Goal: Submit feedback/report problem

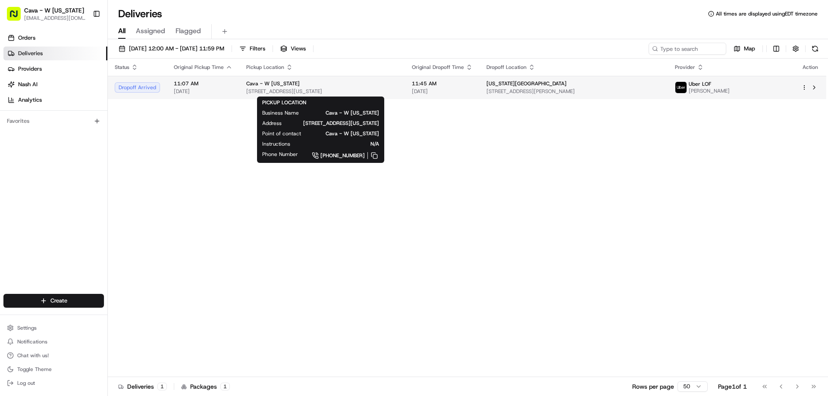
click at [398, 86] on div "Cava - W [US_STATE]" at bounding box center [322, 83] width 152 height 7
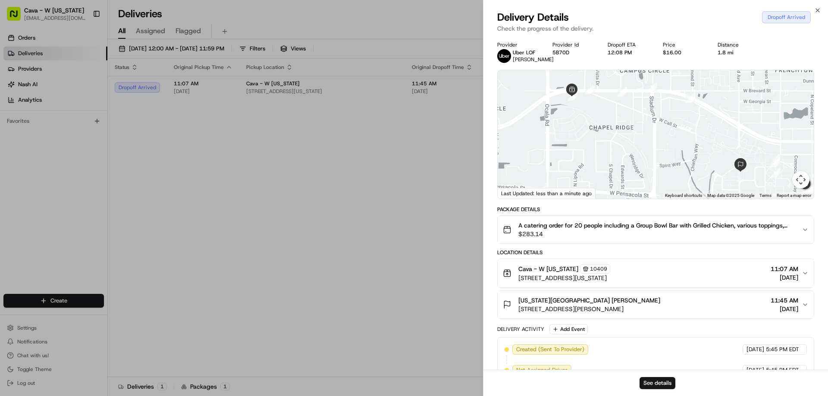
click at [798, 186] on button "Map camera controls" at bounding box center [800, 179] width 17 height 17
click at [776, 163] on button "Move right" at bounding box center [778, 158] width 17 height 17
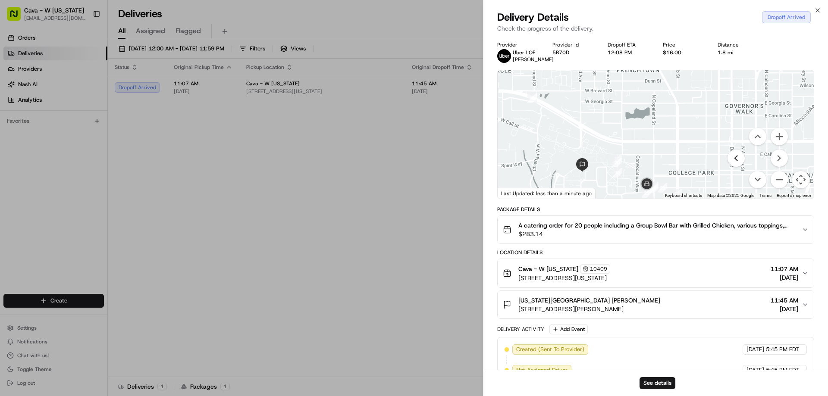
click at [739, 167] on button "Move left" at bounding box center [735, 158] width 17 height 17
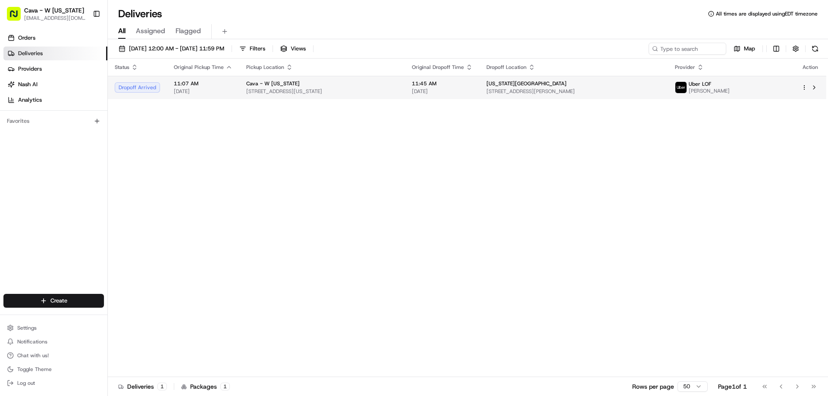
click at [391, 94] on span "[STREET_ADDRESS][US_STATE]" at bounding box center [322, 91] width 152 height 7
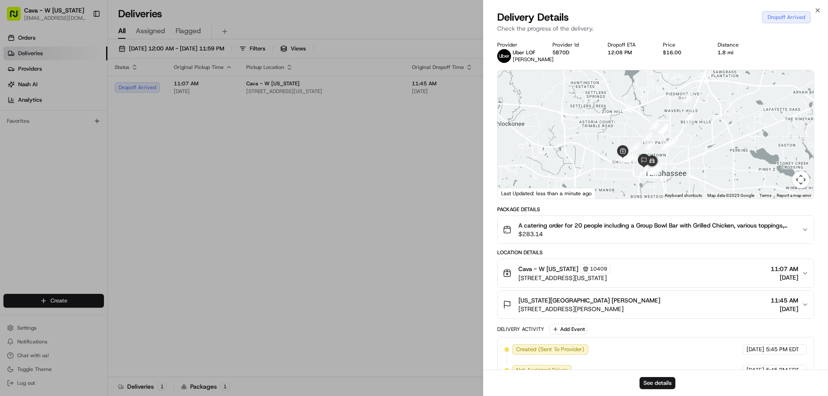
click at [797, 188] on button "Map camera controls" at bounding box center [800, 179] width 17 height 17
click at [779, 138] on button "Zoom in" at bounding box center [778, 136] width 17 height 17
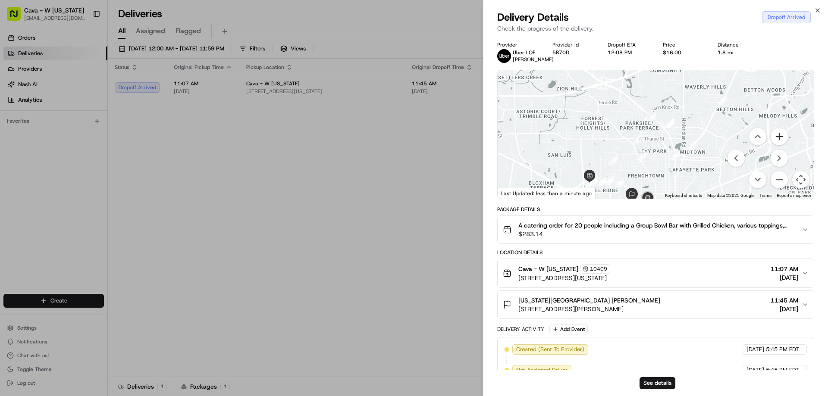
click at [778, 142] on button "Zoom in" at bounding box center [778, 136] width 17 height 17
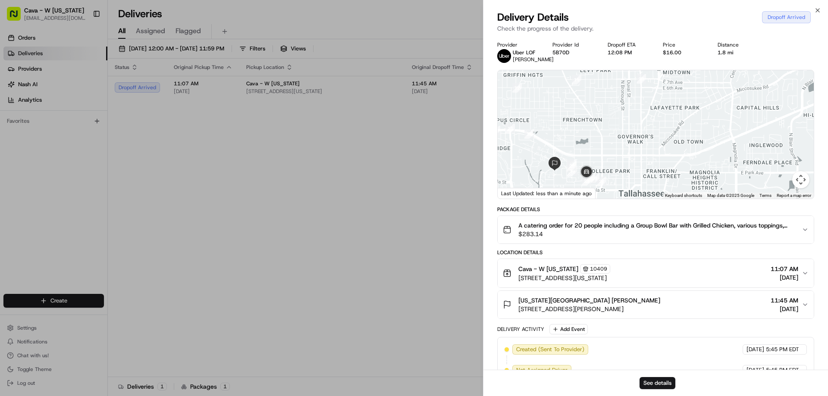
drag, startPoint x: 707, startPoint y: 188, endPoint x: 648, endPoint y: 96, distance: 109.1
click at [652, 86] on div at bounding box center [656, 134] width 316 height 128
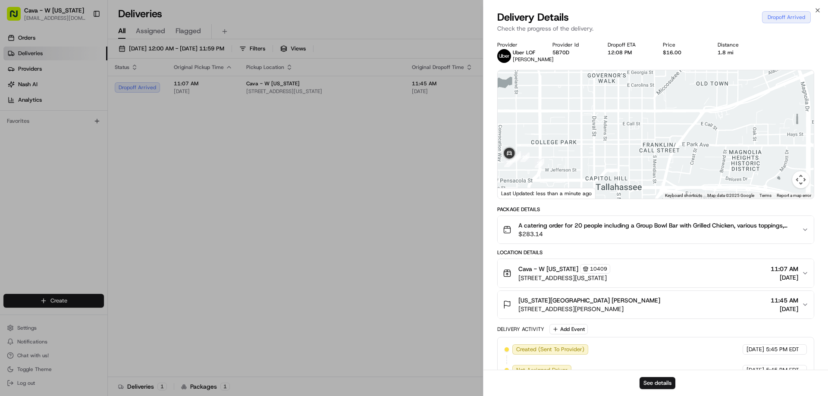
drag, startPoint x: 573, startPoint y: 170, endPoint x: 664, endPoint y: 156, distance: 92.4
click at [664, 156] on div at bounding box center [656, 134] width 316 height 128
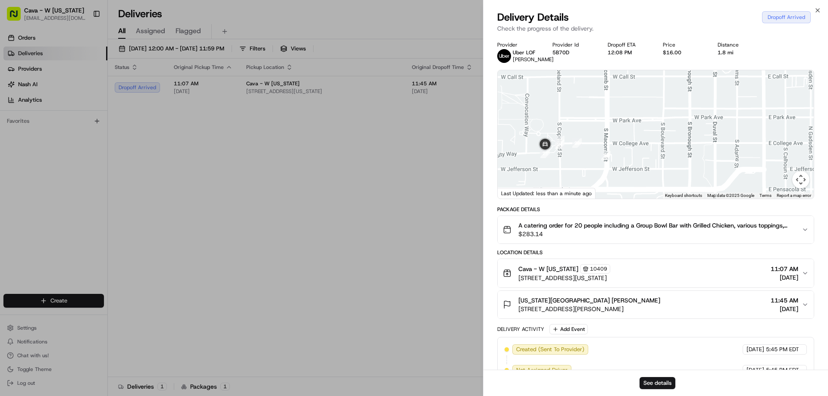
drag, startPoint x: 562, startPoint y: 169, endPoint x: 582, endPoint y: 164, distance: 21.4
click at [582, 164] on div at bounding box center [656, 134] width 316 height 128
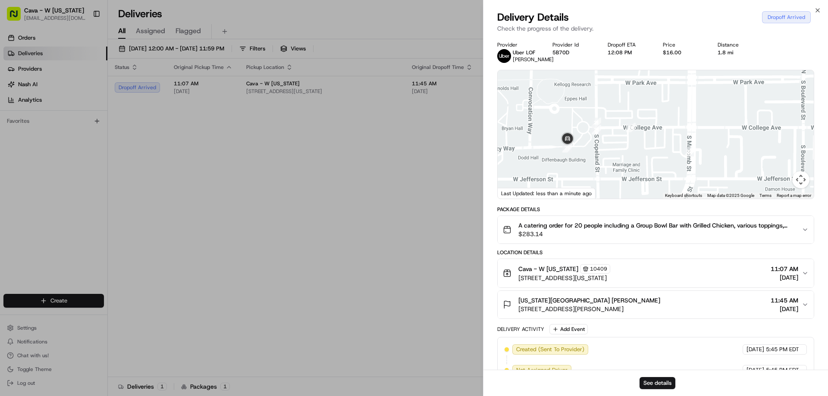
drag, startPoint x: 546, startPoint y: 156, endPoint x: 539, endPoint y: 114, distance: 42.7
click at [539, 115] on div at bounding box center [656, 134] width 316 height 128
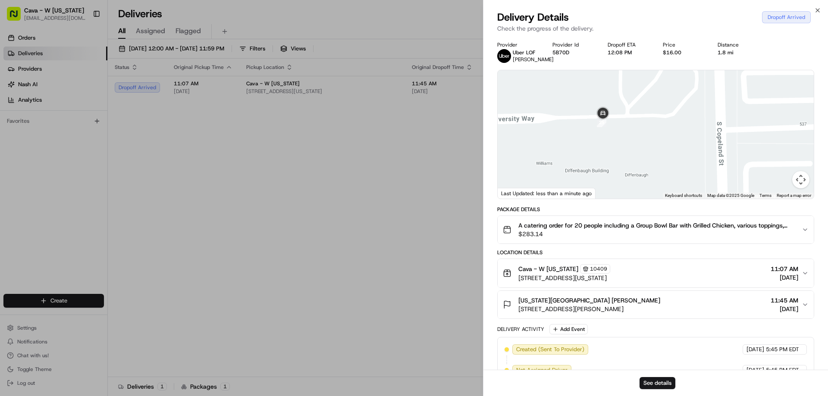
drag, startPoint x: 627, startPoint y: 149, endPoint x: 609, endPoint y: 197, distance: 51.6
click at [609, 197] on div at bounding box center [656, 134] width 316 height 128
drag, startPoint x: 624, startPoint y: 147, endPoint x: 605, endPoint y: 198, distance: 54.7
click at [605, 198] on div at bounding box center [656, 134] width 316 height 128
drag, startPoint x: 631, startPoint y: 183, endPoint x: 586, endPoint y: 137, distance: 64.3
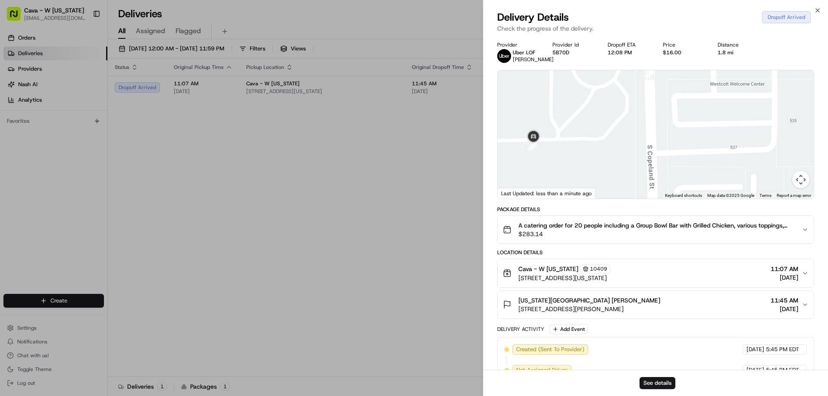
click at [586, 137] on div at bounding box center [656, 134] width 316 height 128
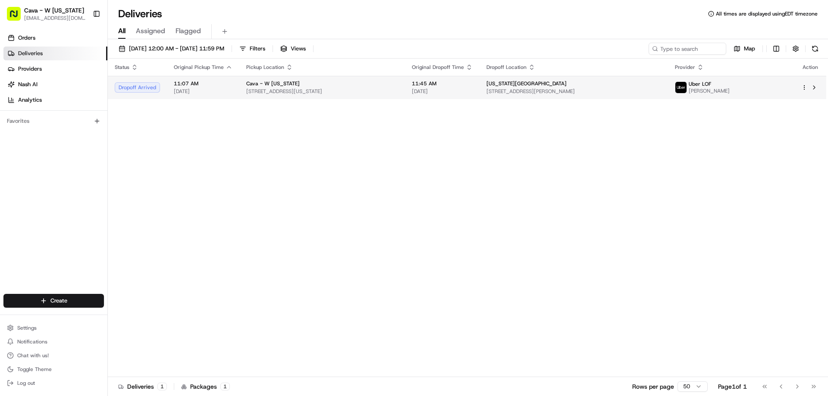
click at [398, 87] on div "Cava - W [US_STATE]" at bounding box center [322, 83] width 152 height 7
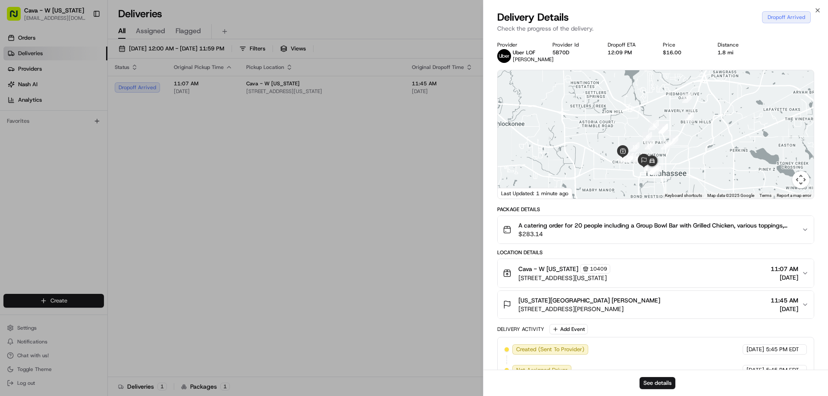
click at [690, 164] on div at bounding box center [656, 134] width 316 height 128
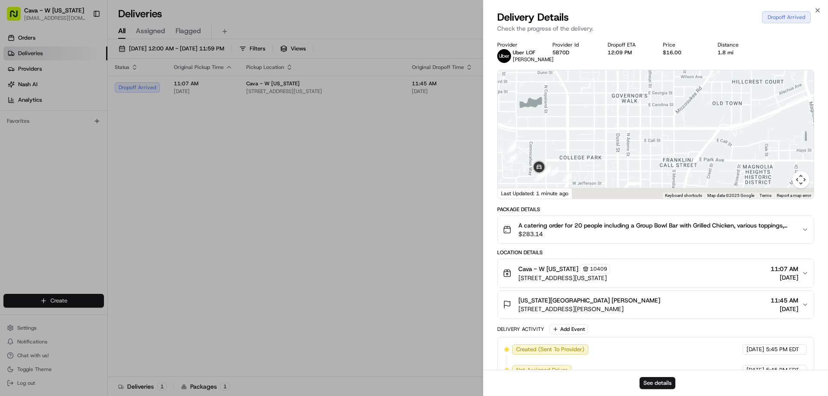
drag, startPoint x: 599, startPoint y: 182, endPoint x: 708, endPoint y: 148, distance: 114.1
click at [713, 145] on div at bounding box center [656, 134] width 316 height 128
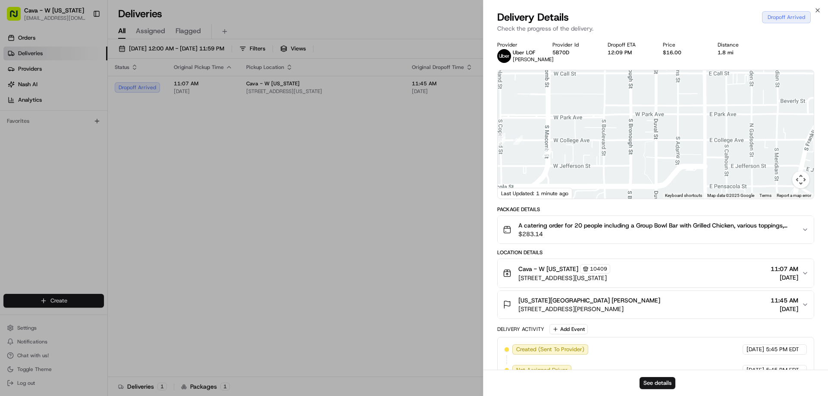
drag, startPoint x: 613, startPoint y: 173, endPoint x: 715, endPoint y: 145, distance: 105.1
click at [715, 145] on div at bounding box center [656, 134] width 316 height 128
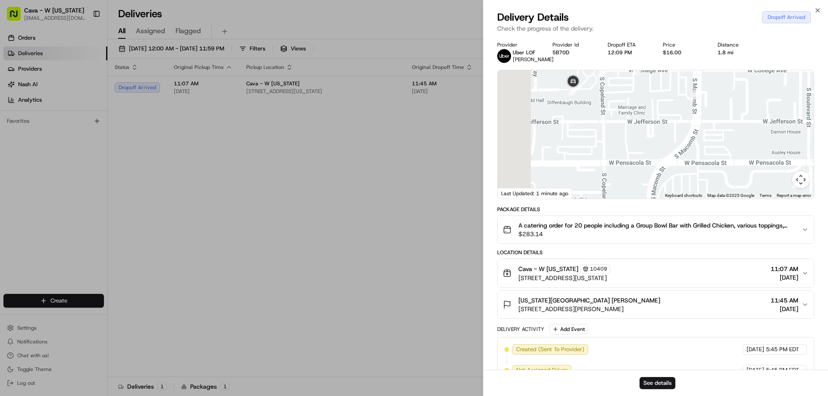
drag, startPoint x: 588, startPoint y: 149, endPoint x: 644, endPoint y: 151, distance: 56.1
click at [644, 151] on div at bounding box center [656, 134] width 316 height 128
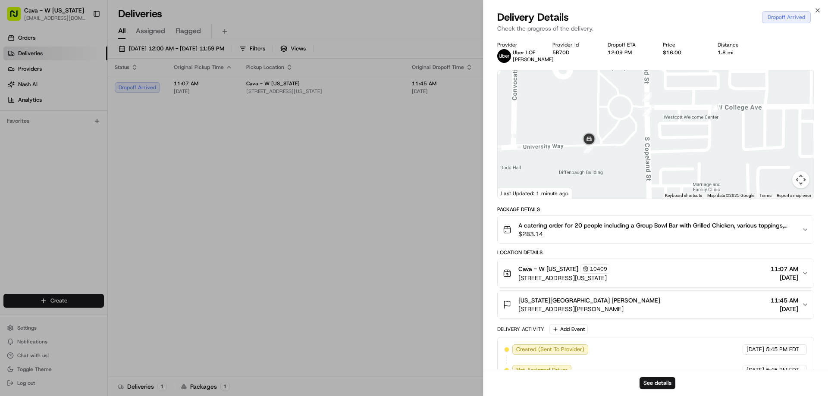
drag, startPoint x: 623, startPoint y: 178, endPoint x: 618, endPoint y: 255, distance: 76.4
click at [617, 261] on div "Provider Uber LOF MICHAEL A. Provider Id 5B70D Dropoff ETA 12:09 PM Price $16.0…" at bounding box center [655, 294] width 317 height 507
drag, startPoint x: 623, startPoint y: 176, endPoint x: 639, endPoint y: 157, distance: 25.4
click at [641, 154] on div at bounding box center [656, 134] width 316 height 128
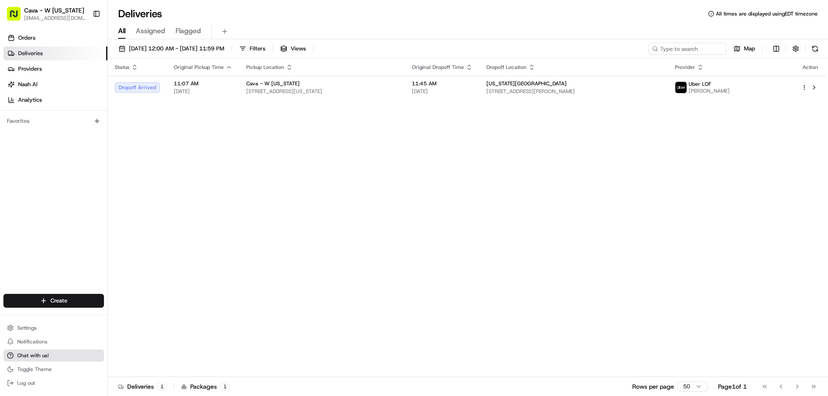
click at [43, 361] on button "Chat with us!" at bounding box center [53, 356] width 100 height 12
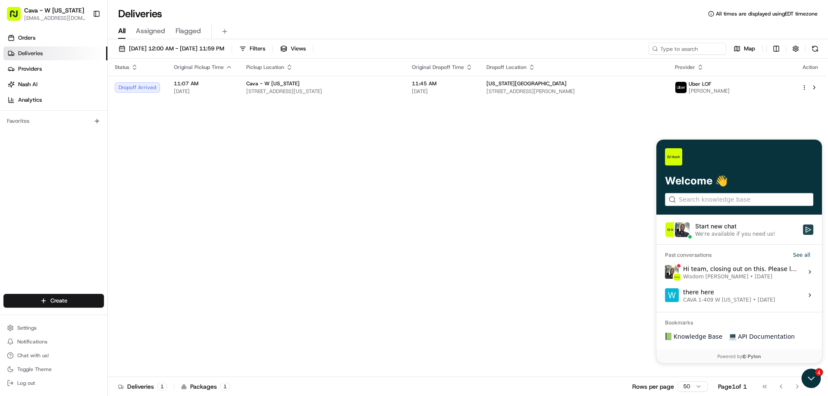
click at [812, 228] on button "Start new chat We're available if you need us!" at bounding box center [808, 230] width 10 height 10
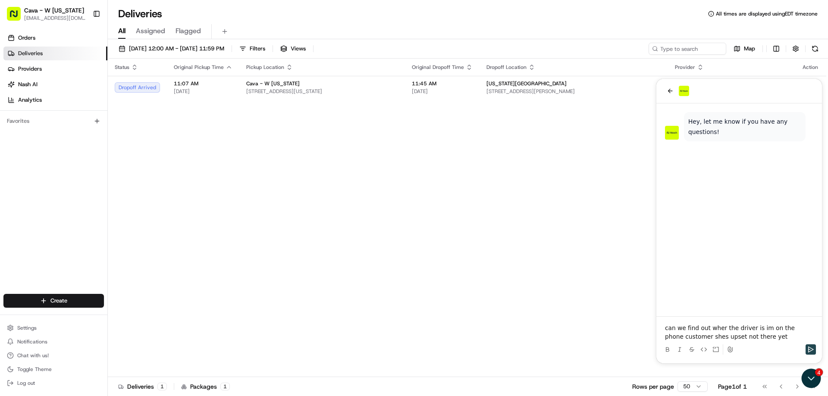
click at [808, 350] on icon "Send" at bounding box center [811, 350] width 6 height 6
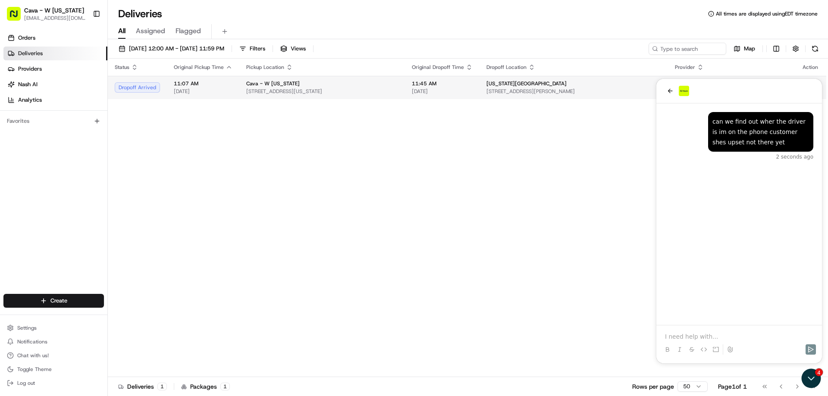
click at [596, 94] on span "[STREET_ADDRESS][PERSON_NAME]" at bounding box center [573, 91] width 175 height 7
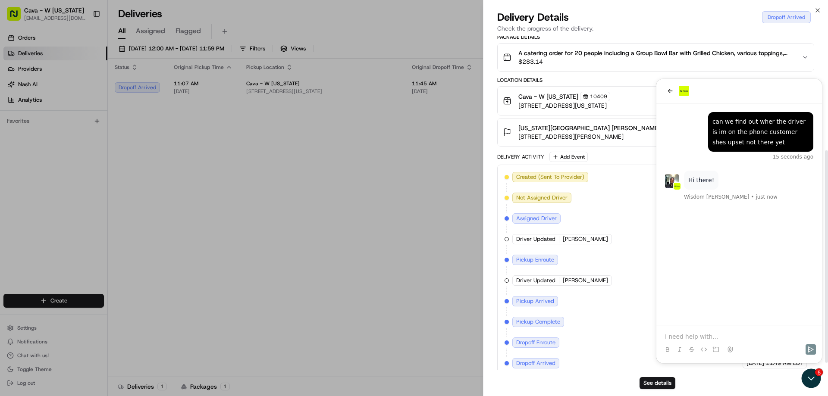
scroll to position [191, 0]
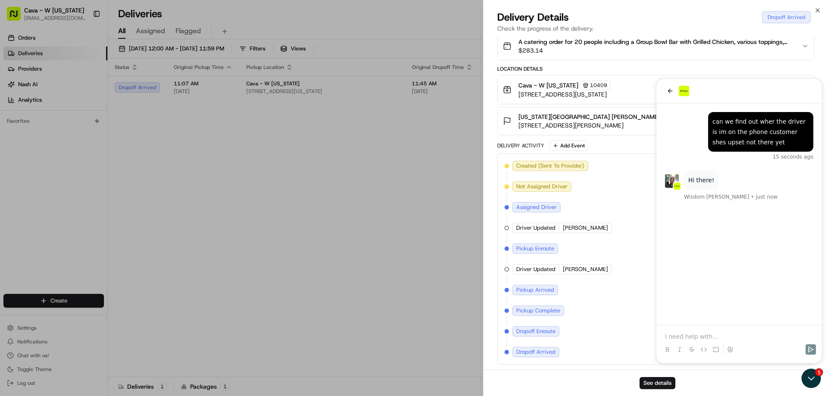
click at [704, 338] on div "Created (Sent To Provider) Uber LOF 08/18/2025 5:45 PM EDT Not Assigned Driver …" at bounding box center [655, 259] width 302 height 197
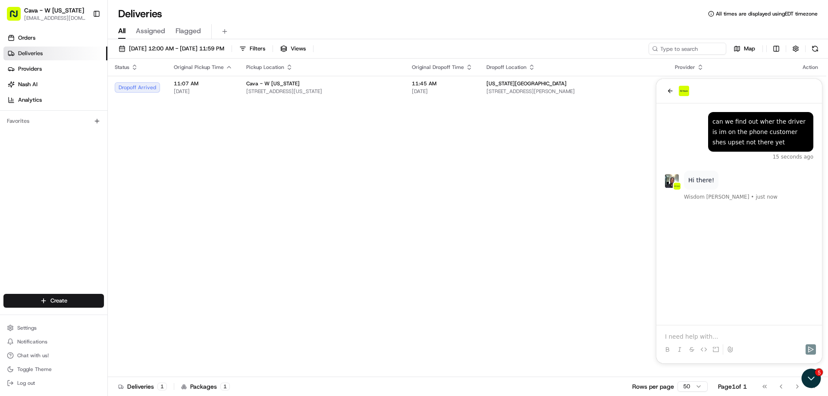
click at [721, 333] on p at bounding box center [739, 336] width 148 height 9
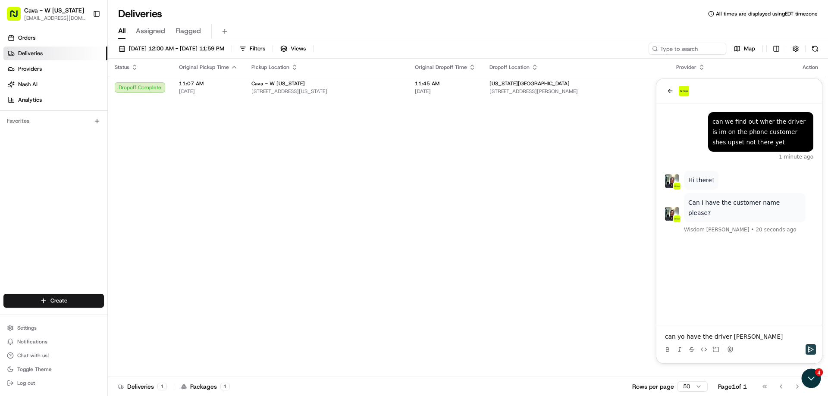
click at [811, 350] on icon "Send" at bounding box center [811, 350] width 6 height 6
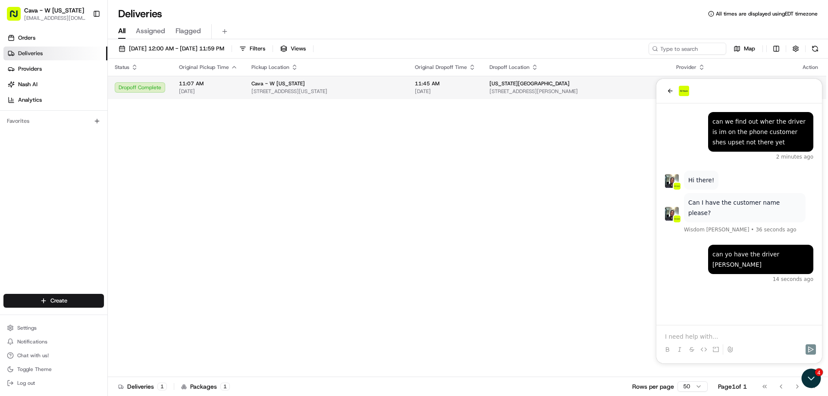
click at [401, 94] on span "[STREET_ADDRESS][US_STATE]" at bounding box center [326, 91] width 150 height 7
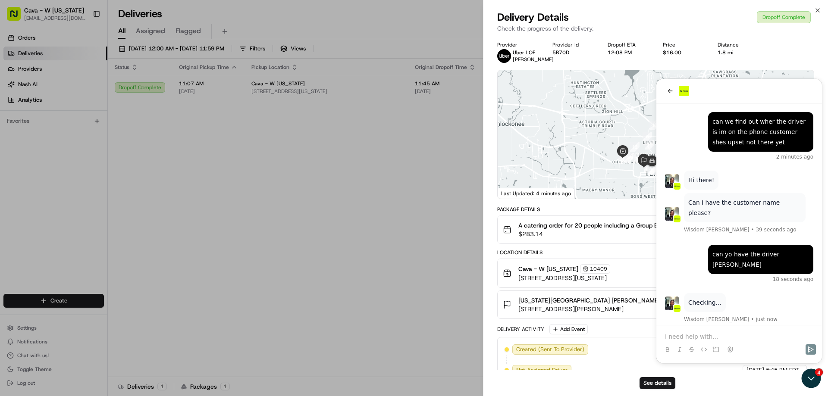
click at [695, 335] on div "Delivery Activity Add Event" at bounding box center [655, 329] width 317 height 10
click at [704, 331] on div "Package Details A catering order for 20 people including a Group Bowl Bar with …" at bounding box center [655, 387] width 317 height 363
click at [753, 269] on button "Cava - W Tennessee 10409 1919 W Tennessee St, Tallahassee, FL 32304, USA 11:07 …" at bounding box center [656, 273] width 316 height 28
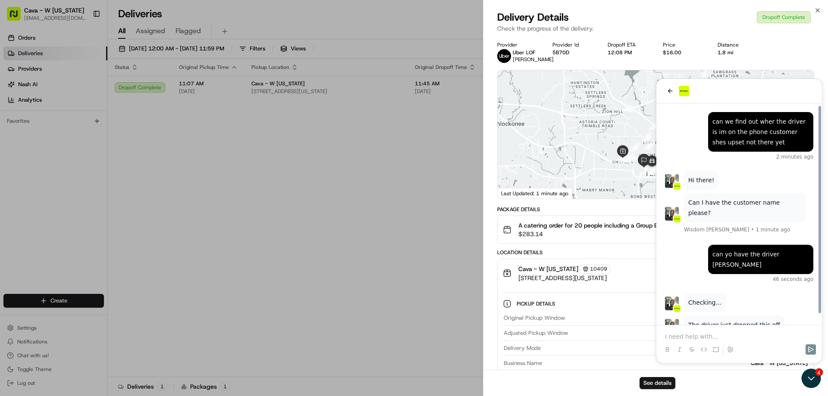
scroll to position [9, 0]
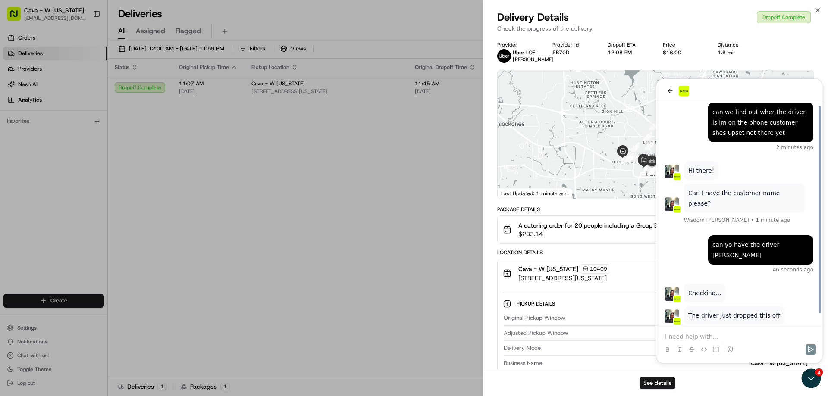
click at [731, 336] on div "08/19/2025 11:13 AM EDT - 08/19/2025 11:22 AM EDT" at bounding box center [689, 333] width 236 height 8
click at [726, 326] on div "Original Pickup Window 08/19/2025 11:07 AM EDT - 08/19/2025 11:22 AM EDT" at bounding box center [656, 320] width 304 height 12
click at [719, 337] on div "08/19/2025 11:13 AM EDT - 08/19/2025 11:22 AM EDT" at bounding box center [689, 333] width 236 height 8
click at [717, 337] on div "08/19/2025 11:13 AM EDT - 08/19/2025 11:22 AM EDT" at bounding box center [689, 333] width 236 height 8
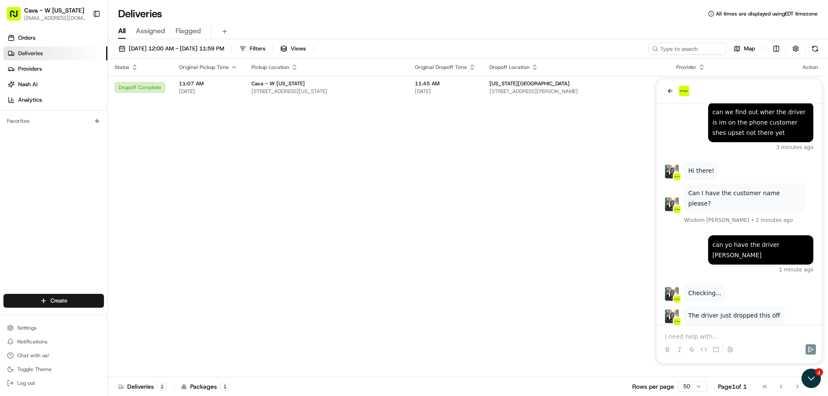
click at [738, 330] on div at bounding box center [739, 341] width 159 height 33
click at [732, 339] on p at bounding box center [739, 336] width 148 height 9
click at [807, 350] on icon "Send" at bounding box center [810, 349] width 7 height 7
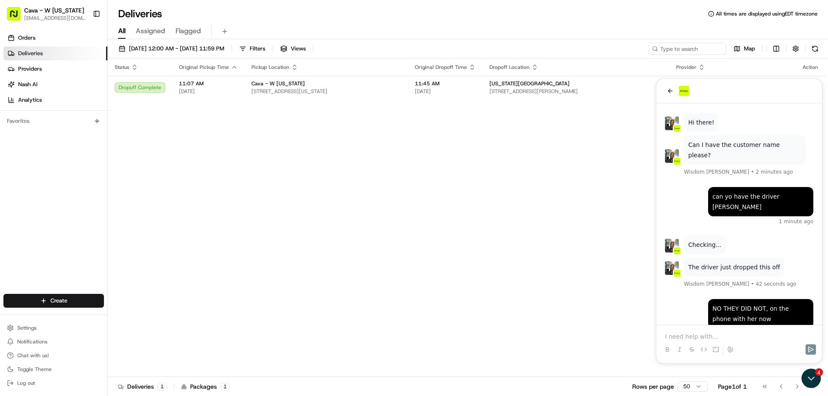
click at [570, 317] on div "Status Original Pickup Time Pickup Location Original Dropoff Time Dropoff Locat…" at bounding box center [467, 218] width 718 height 319
click at [698, 335] on p at bounding box center [739, 336] width 148 height 9
click at [687, 339] on p at bounding box center [739, 336] width 148 height 9
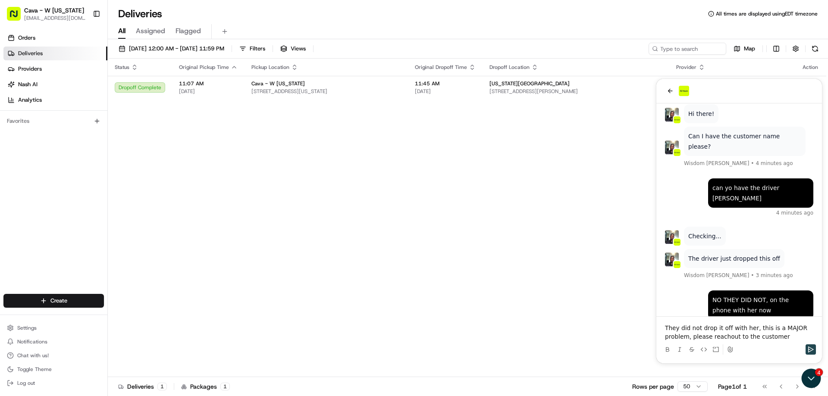
click at [811, 350] on icon "Send" at bounding box center [810, 349] width 7 height 7
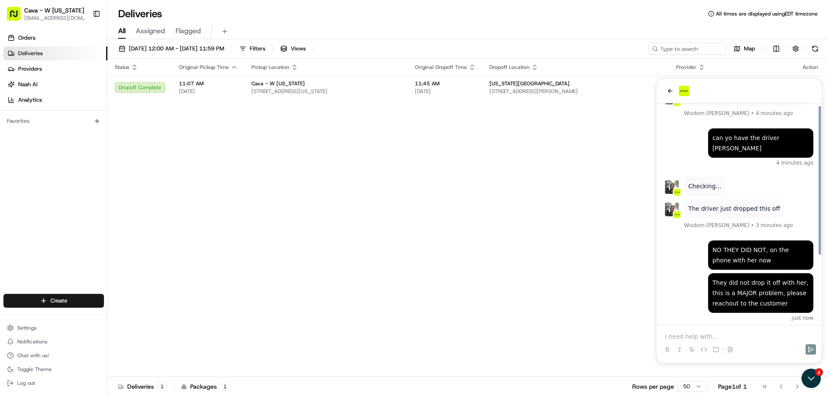
scroll to position [101, 0]
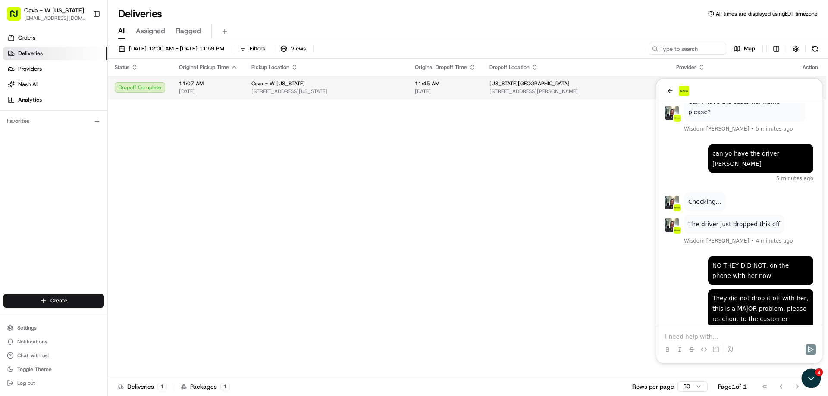
click at [361, 84] on div "Cava - W [US_STATE]" at bounding box center [326, 83] width 150 height 7
click at [71, 163] on div "Orders Deliveries Providers Nash AI Analytics Favorites" at bounding box center [53, 164] width 107 height 272
click at [549, 212] on div "Status Original Pickup Time Pickup Location Original Dropoff Time Dropoff Locat…" at bounding box center [467, 218] width 718 height 319
click at [476, 93] on span "[DATE]" at bounding box center [445, 91] width 61 height 7
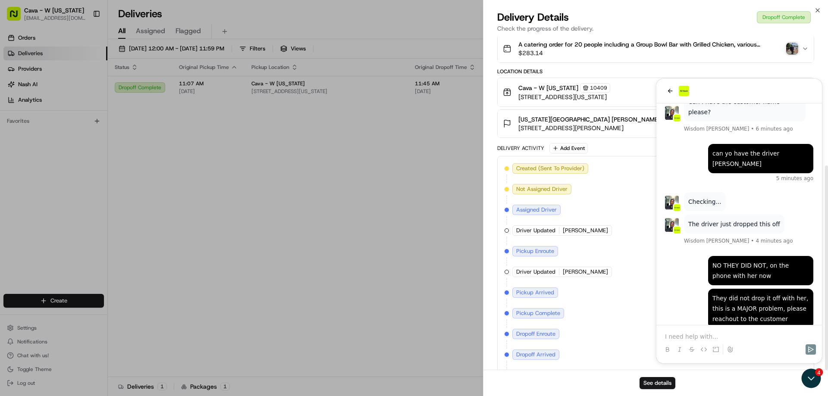
scroll to position [211, 0]
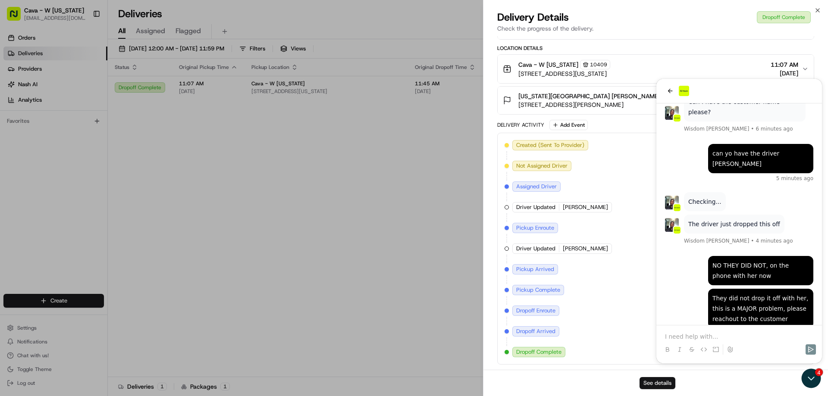
click at [643, 382] on button "See details" at bounding box center [657, 383] width 36 height 12
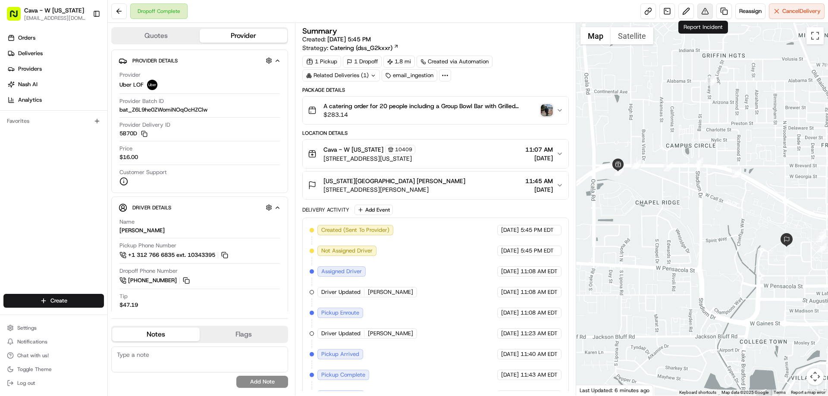
click at [704, 11] on button at bounding box center [705, 11] width 16 height 16
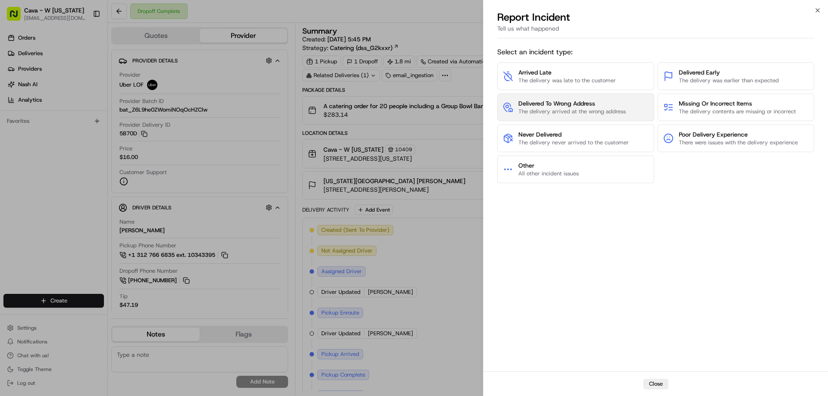
click at [589, 112] on span "The delivery arrived at the wrong address" at bounding box center [571, 112] width 107 height 8
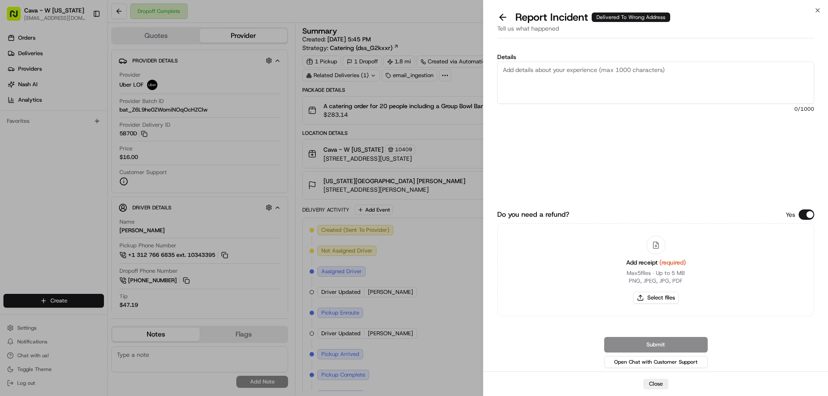
click at [598, 85] on textarea "Details" at bounding box center [655, 83] width 317 height 42
type textarea "Driver dropped the food off blocks away, the customer was extremely upset and h…"
click at [663, 346] on div "Submit Open Chat with Customer Support" at bounding box center [655, 353] width 317 height 33
click at [807, 216] on button "Do you need a refund?" at bounding box center [806, 215] width 16 height 10
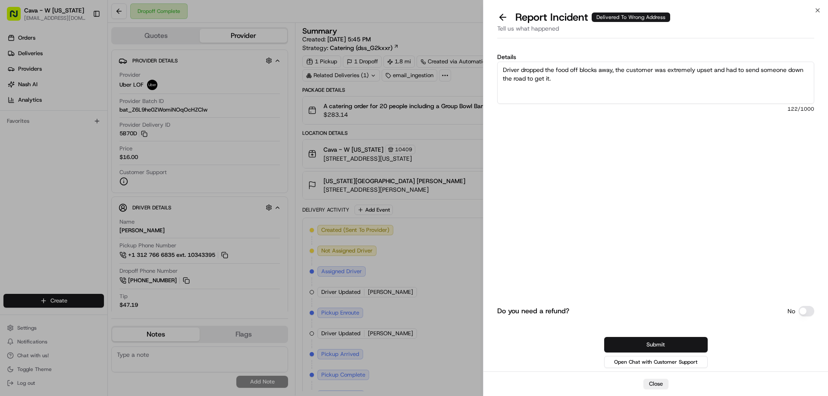
click at [679, 343] on button "Submit" at bounding box center [655, 345] width 103 height 16
